Goal: Task Accomplishment & Management: Use online tool/utility

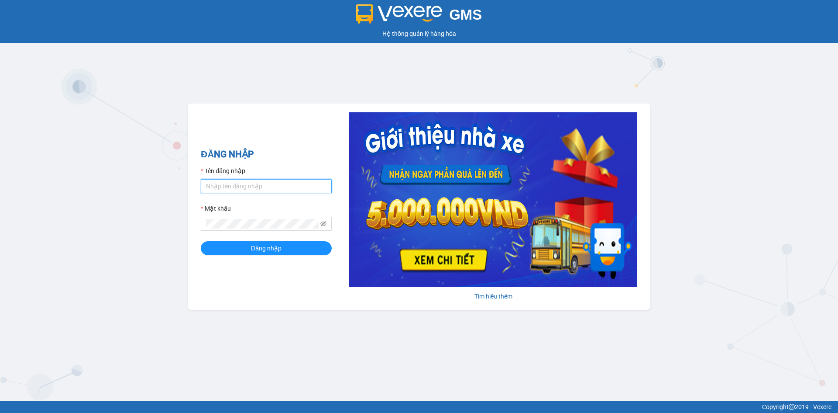
click at [255, 185] on input "Tên đăng nhập" at bounding box center [266, 186] width 131 height 14
type input "vang.lienhung"
click at [324, 222] on icon "eye-invisible" at bounding box center [323, 223] width 6 height 6
click at [286, 247] on button "Đăng nhập" at bounding box center [266, 248] width 131 height 14
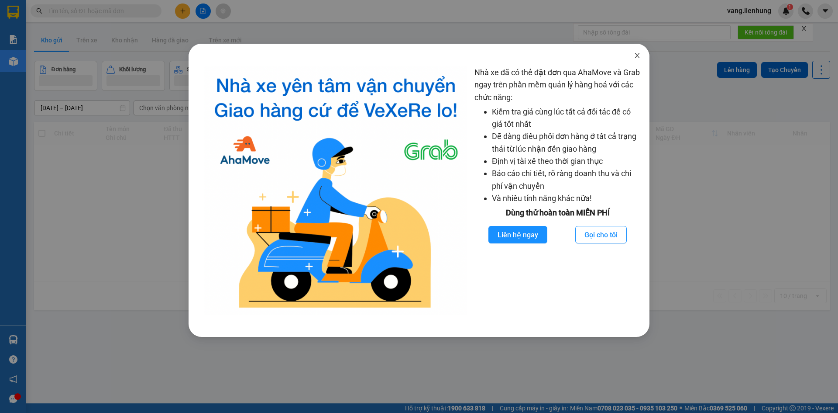
click at [636, 54] on icon "close" at bounding box center [637, 55] width 7 height 7
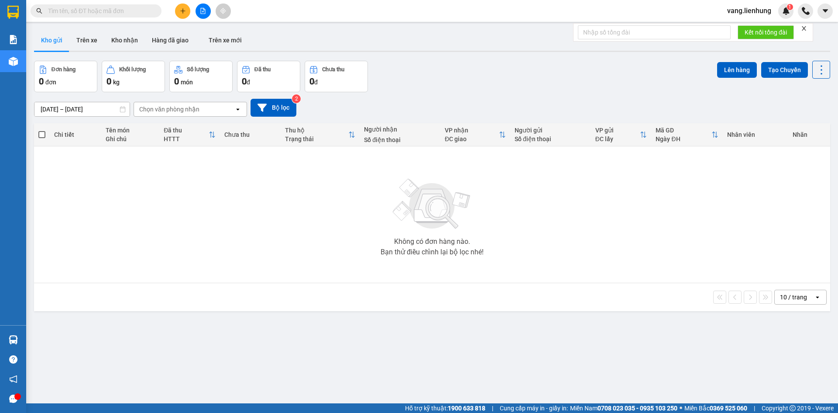
click at [59, 11] on input "text" at bounding box center [99, 11] width 103 height 10
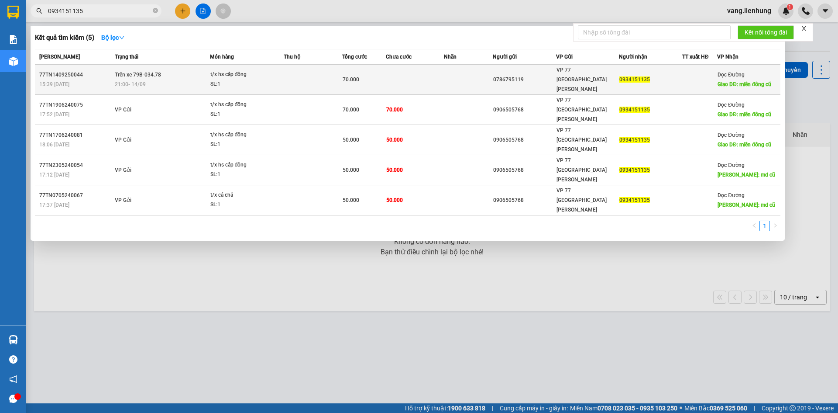
type input "0934151135"
click at [605, 73] on div "VP 77 [GEOGRAPHIC_DATA][PERSON_NAME]" at bounding box center [588, 79] width 62 height 29
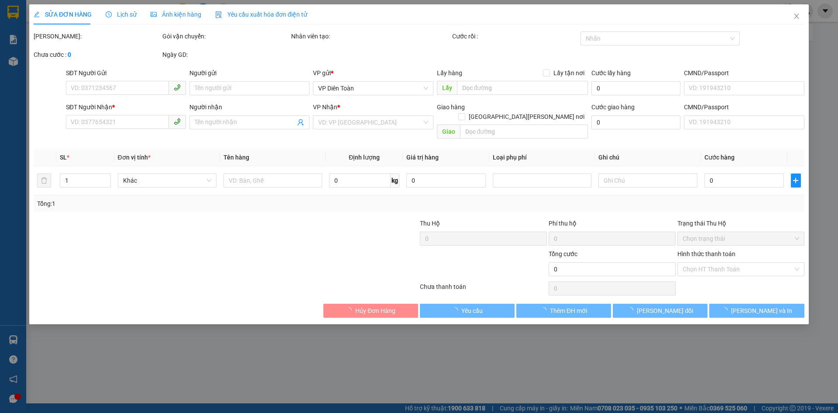
type input "0786795119"
type input "027086008511"
type input "0934151135"
type input "miền đông cũ"
type input "70.000"
